Goal: Task Accomplishment & Management: Use online tool/utility

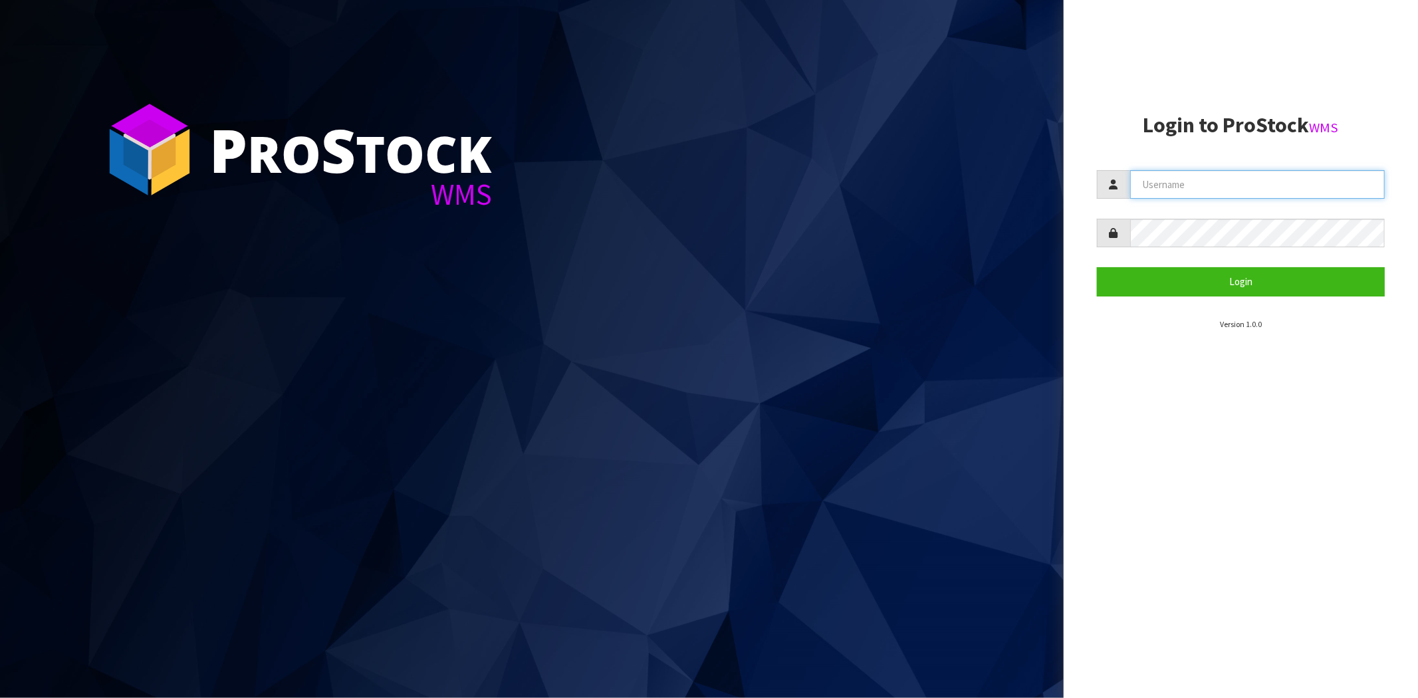
click at [1208, 191] on input "text" at bounding box center [1257, 184] width 255 height 29
type input "[PERSON_NAME][EMAIL_ADDRESS][DOMAIN_NAME]"
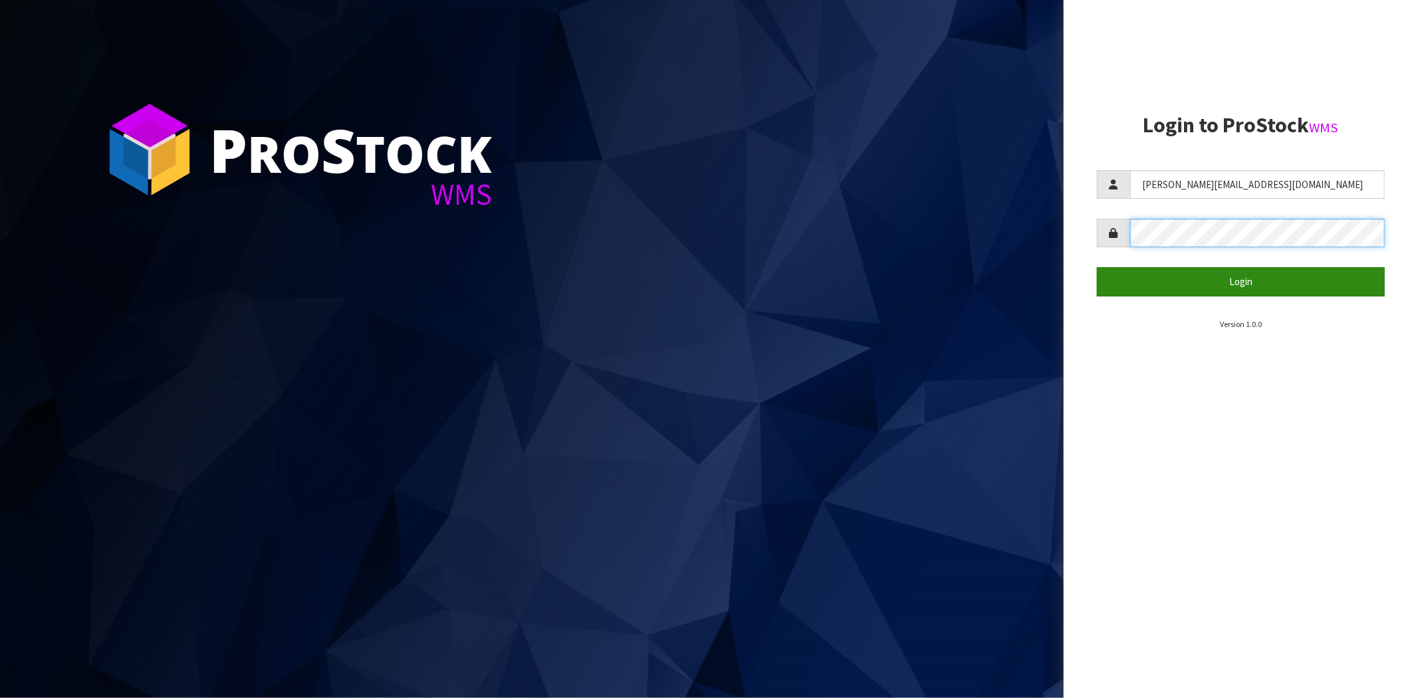
click at [1097, 267] on button "Login" at bounding box center [1241, 281] width 288 height 29
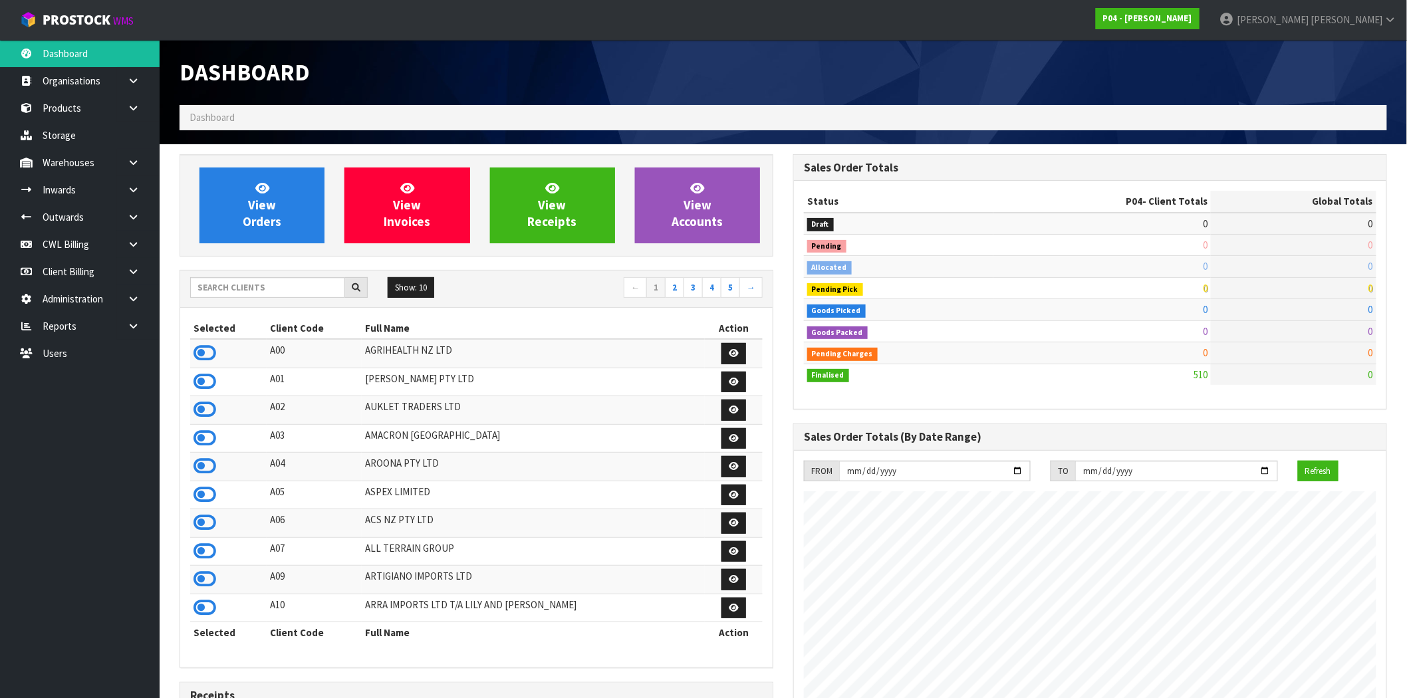
scroll to position [813, 614]
click at [135, 249] on link at bounding box center [138, 244] width 43 height 27
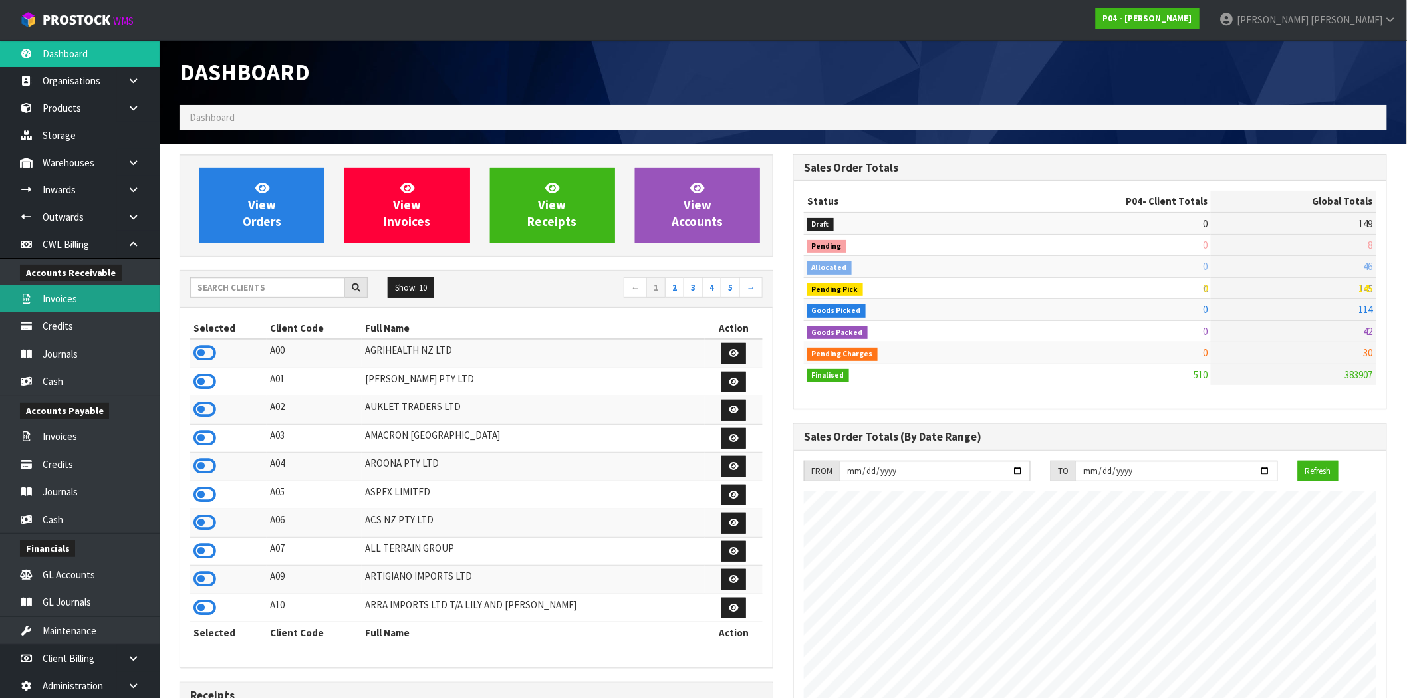
click at [64, 301] on link "Invoices" at bounding box center [80, 298] width 160 height 27
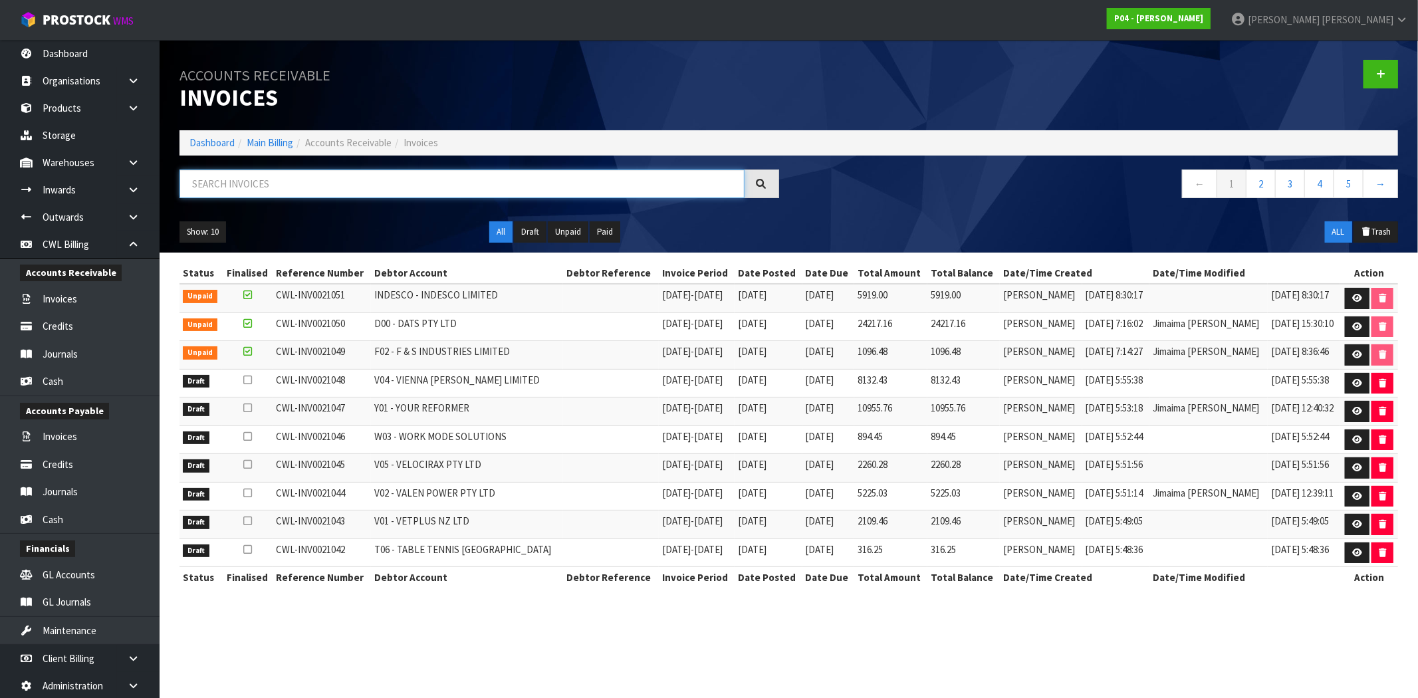
click at [323, 177] on input "text" at bounding box center [462, 184] width 565 height 29
paste input "CWL-INV0021035"
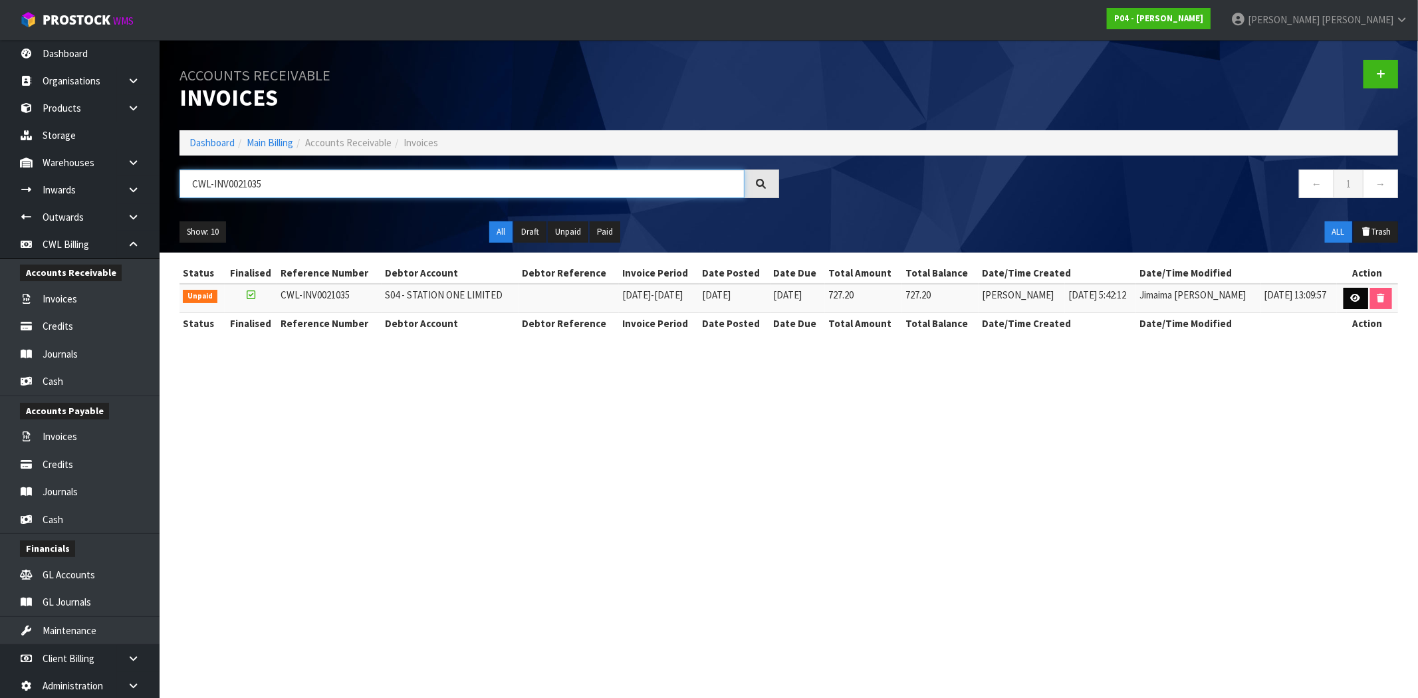
type input "CWL-INV0021035"
click at [1352, 300] on icon at bounding box center [1356, 298] width 10 height 9
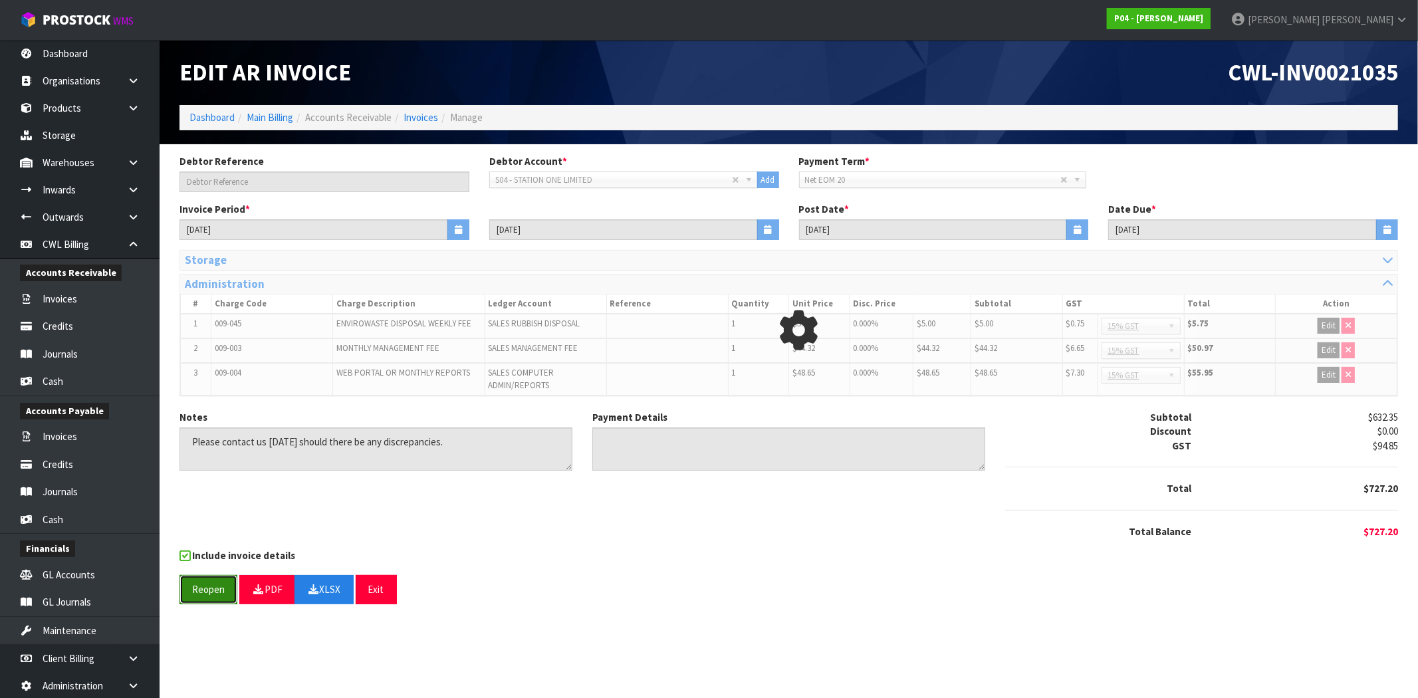
click at [215, 580] on button "Reopen" at bounding box center [209, 589] width 58 height 29
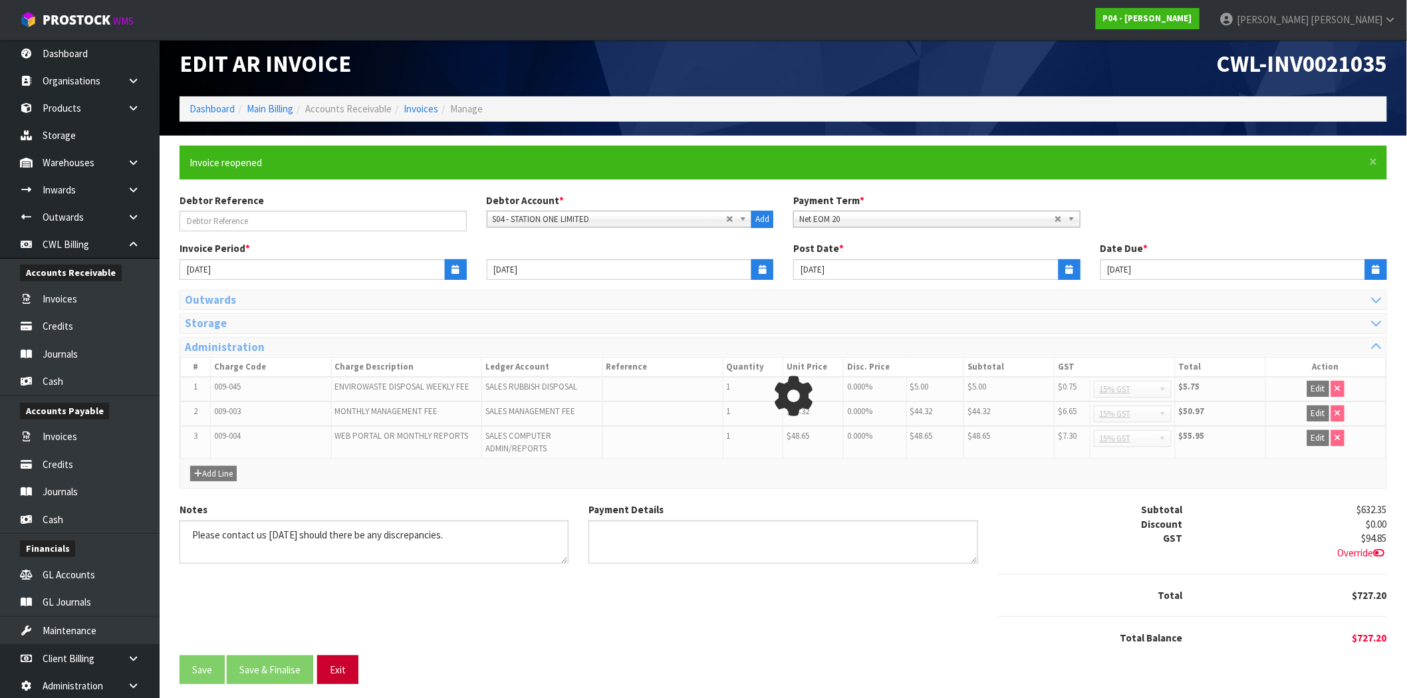
scroll to position [13, 0]
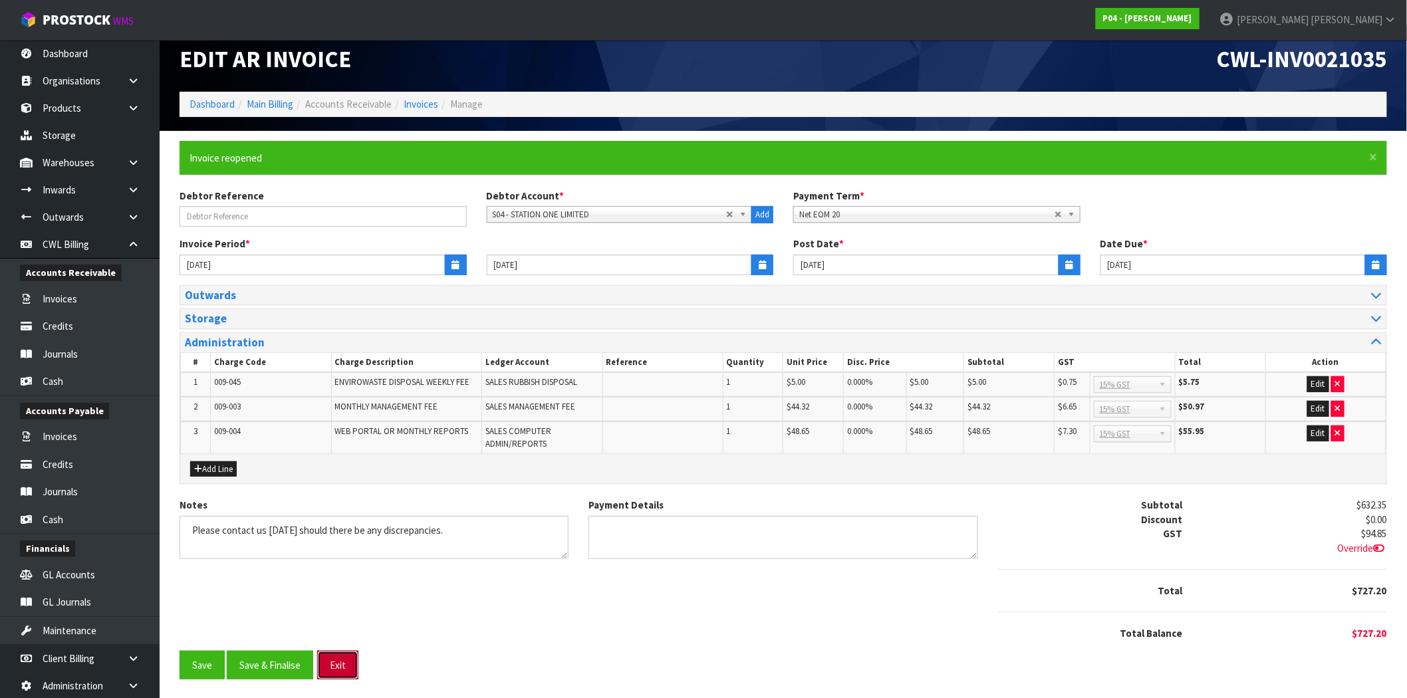
click at [341, 665] on button "Exit" at bounding box center [337, 665] width 41 height 29
